Goal: Task Accomplishment & Management: Manage account settings

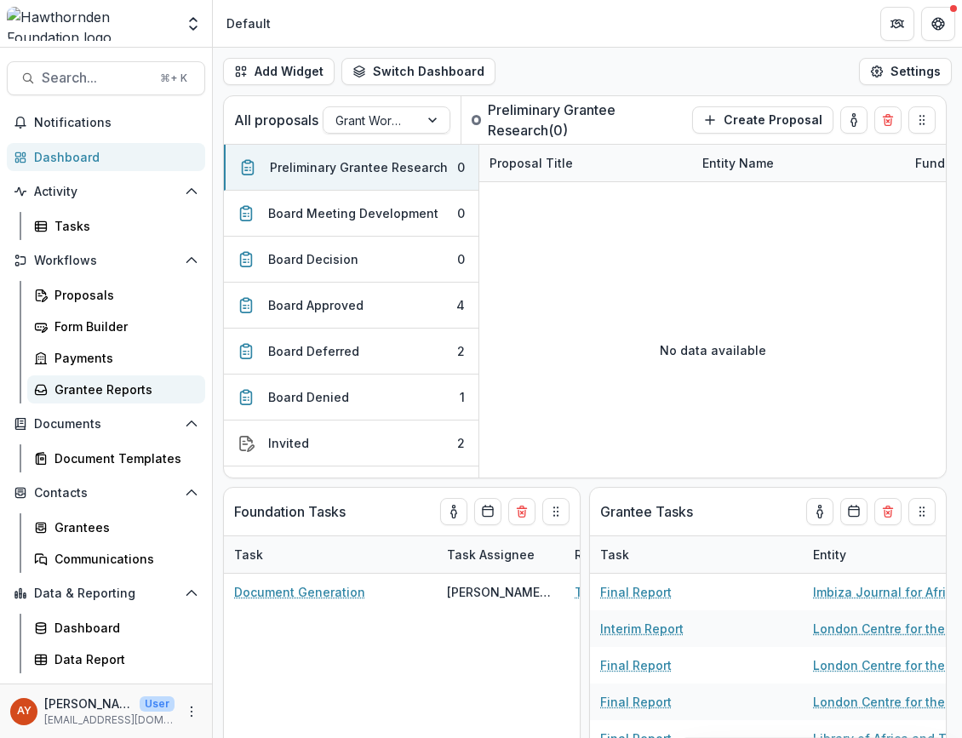
click at [166, 400] on link "Grantee Reports" at bounding box center [116, 389] width 178 height 28
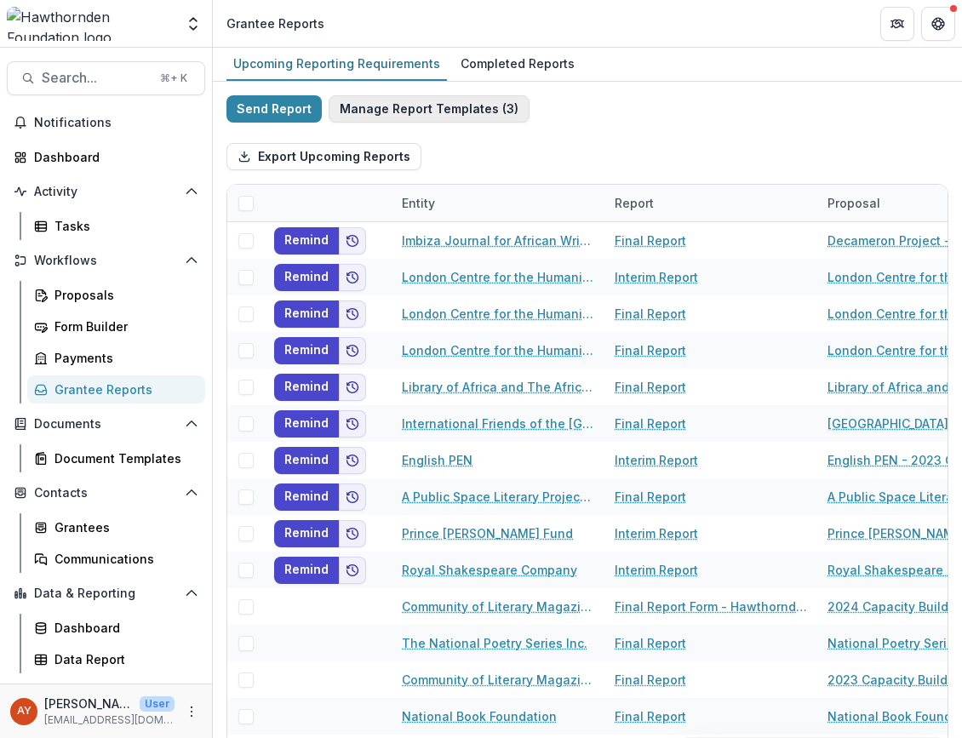
click at [419, 117] on button "Manage Report Templates ( 3 )" at bounding box center [429, 108] width 201 height 27
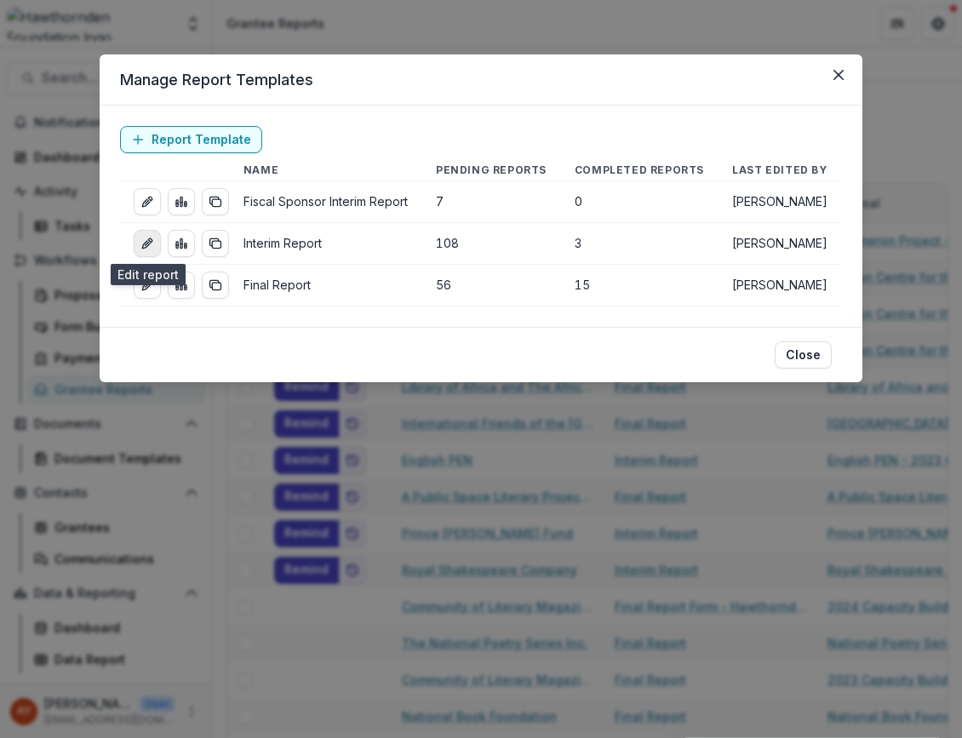
click at [147, 241] on icon "edit-report" at bounding box center [146, 245] width 8 height 8
